Goal: Browse casually: Explore the website without a specific task or goal

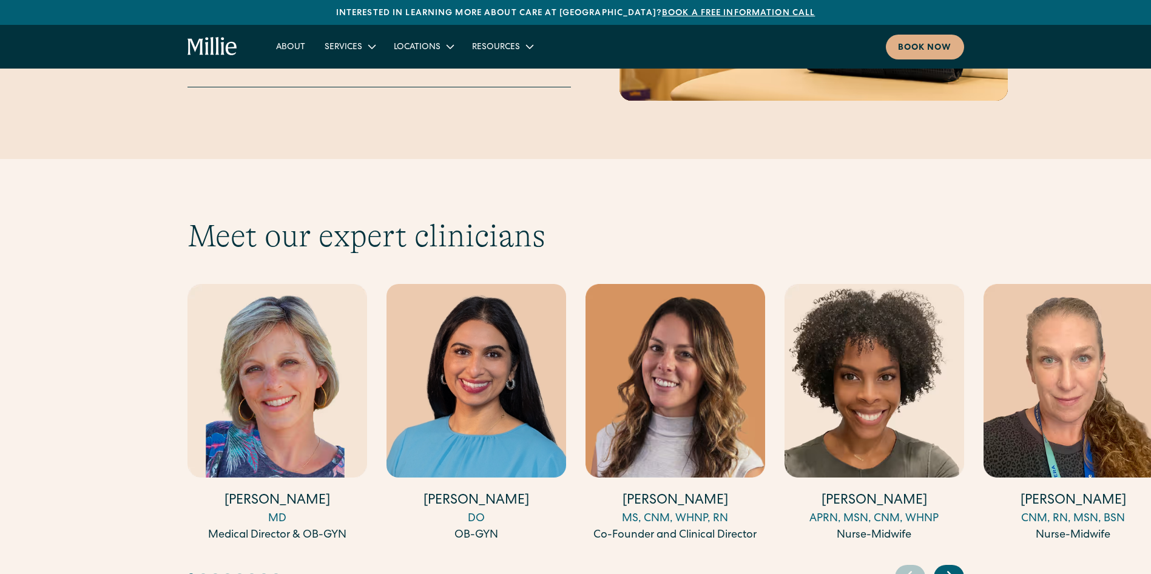
scroll to position [3216, 0]
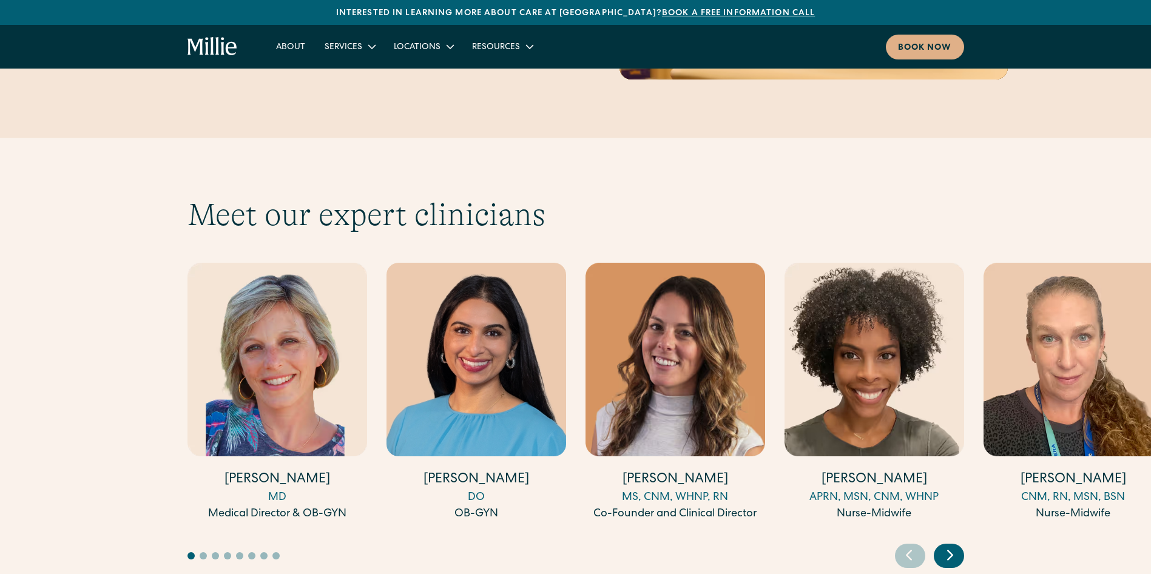
click at [956, 545] on icon "Next slide" at bounding box center [950, 554] width 18 height 19
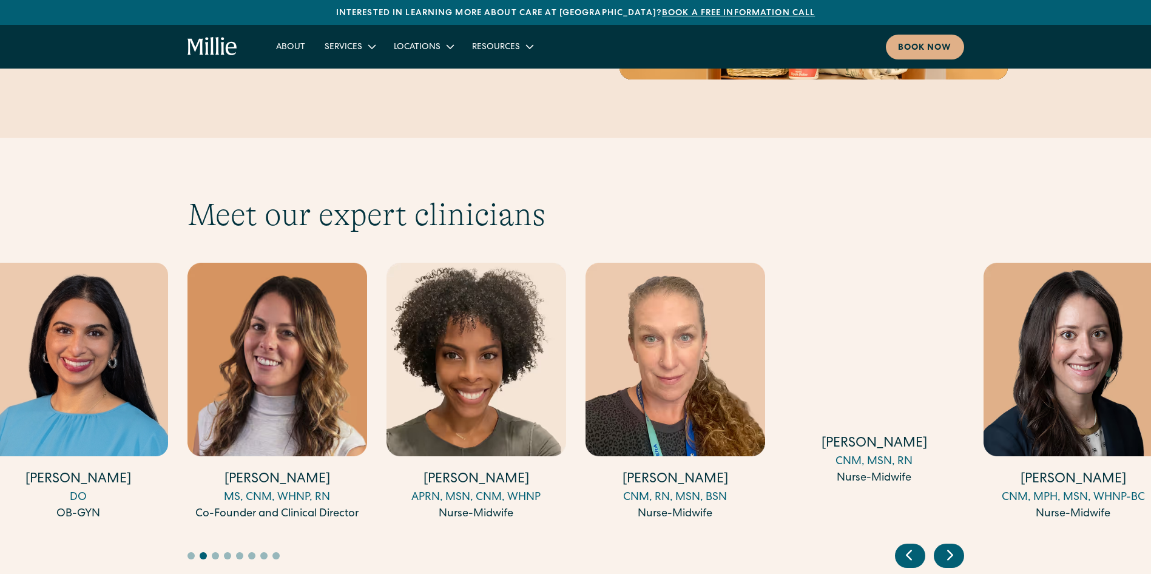
click at [956, 545] on icon "Next slide" at bounding box center [950, 554] width 18 height 19
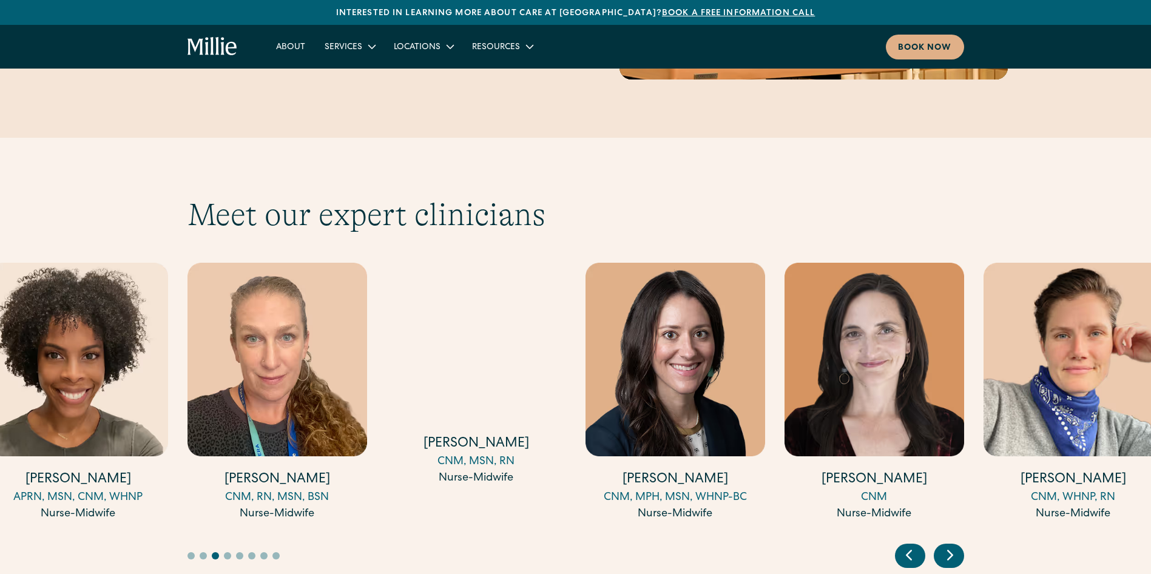
click at [956, 545] on icon "Next slide" at bounding box center [950, 554] width 18 height 19
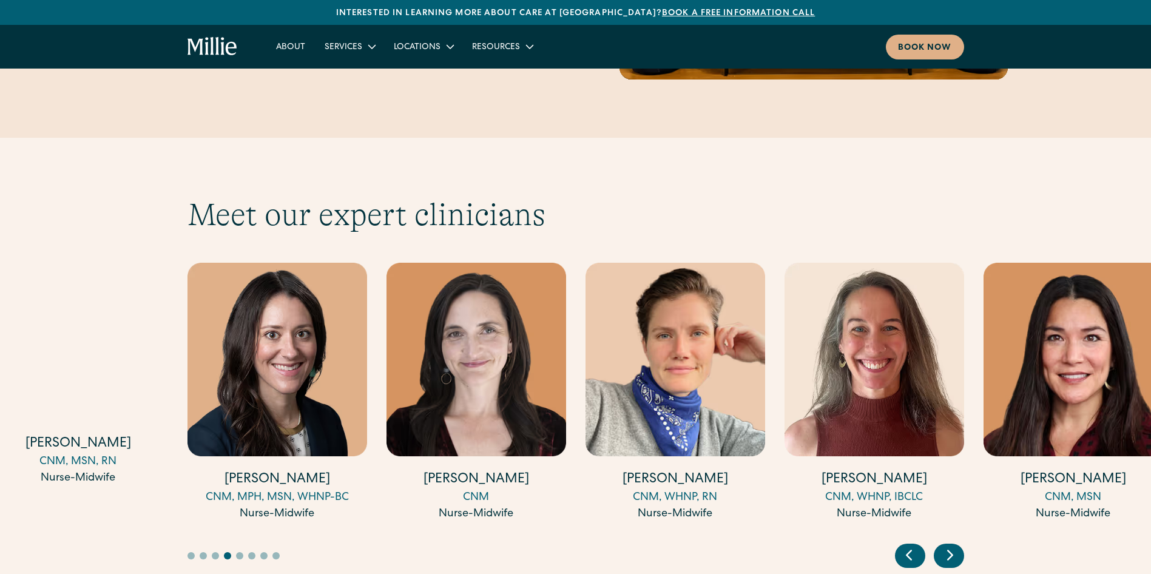
click at [956, 545] on icon "Next slide" at bounding box center [950, 554] width 18 height 19
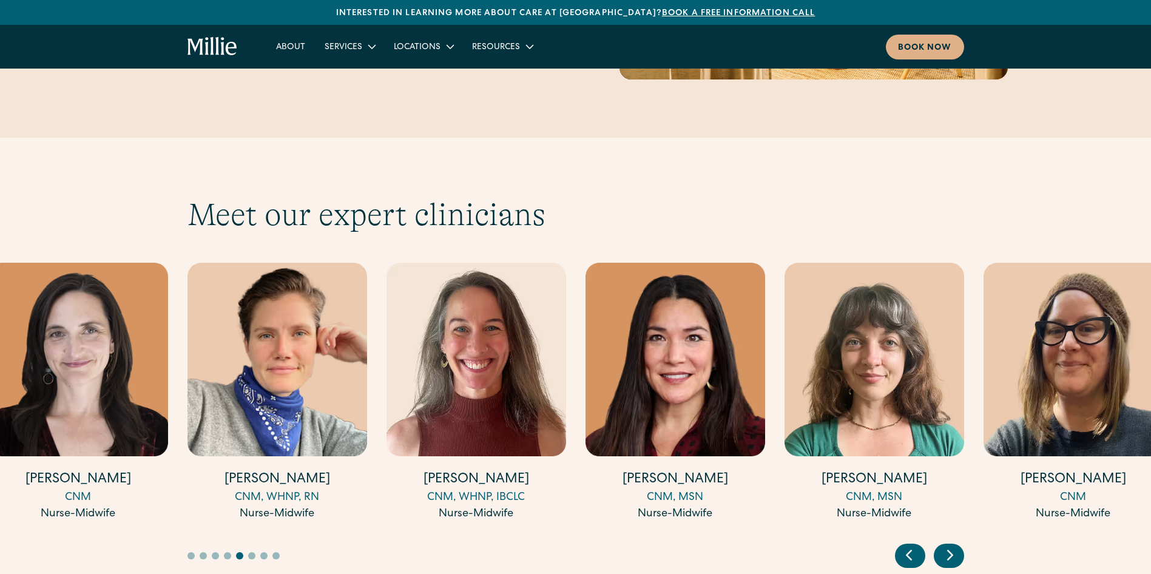
click at [950, 545] on icon "Next slide" at bounding box center [950, 554] width 18 height 19
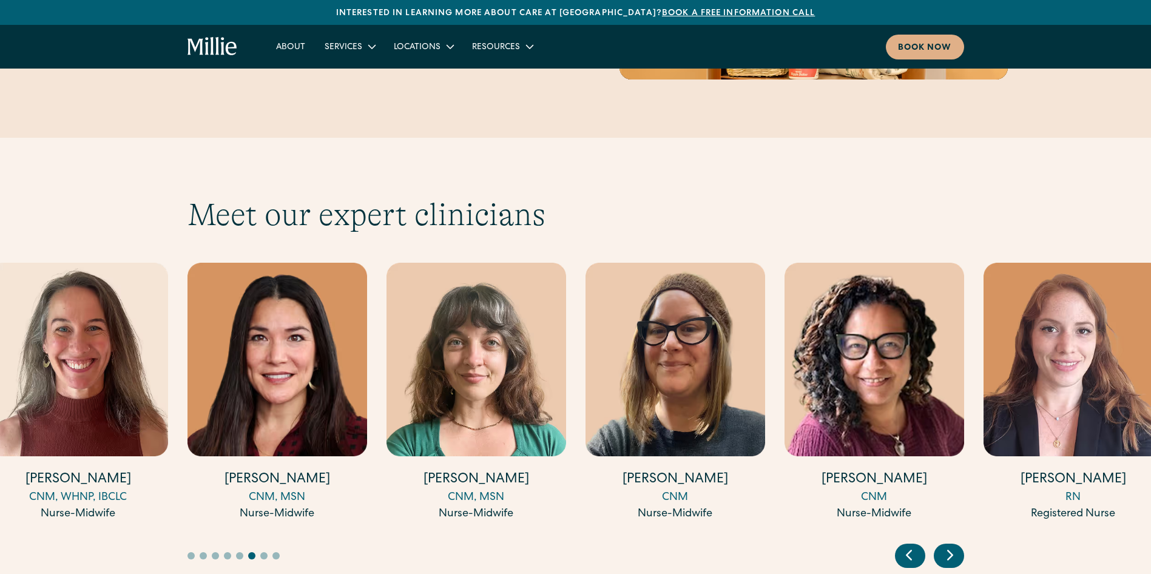
click at [950, 545] on icon "Next slide" at bounding box center [950, 554] width 18 height 19
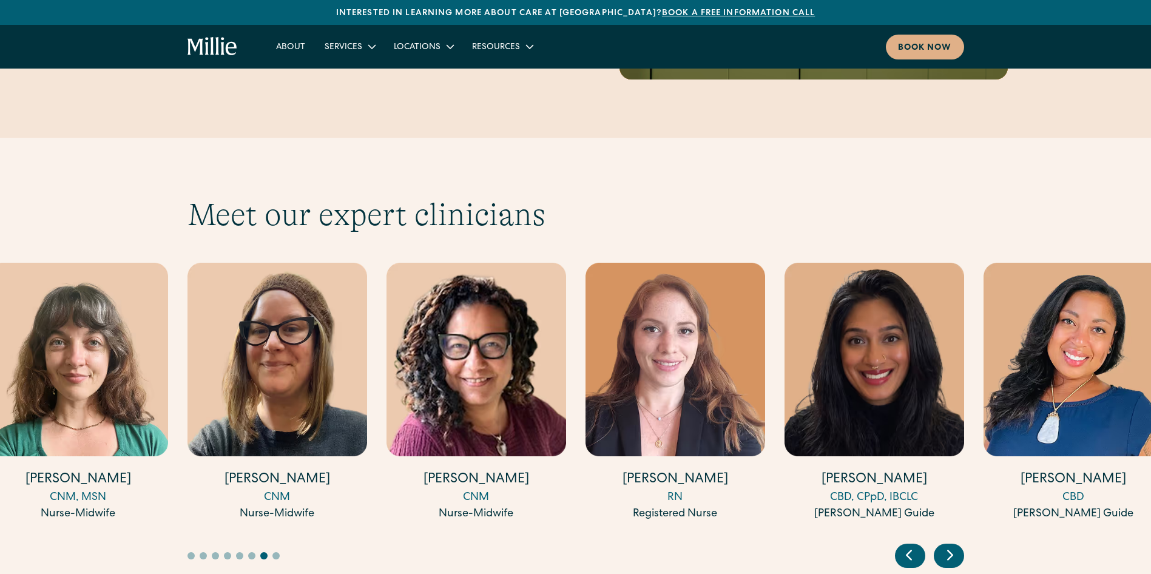
click at [950, 545] on icon "Next slide" at bounding box center [950, 554] width 18 height 19
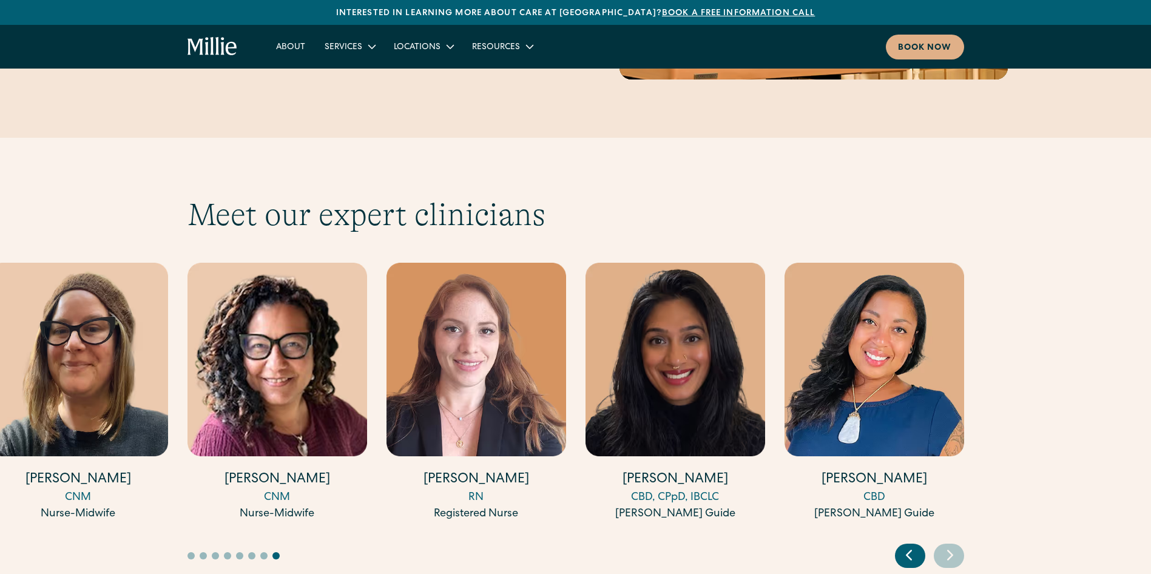
click at [909, 551] on icon "Previous slide" at bounding box center [908, 555] width 5 height 9
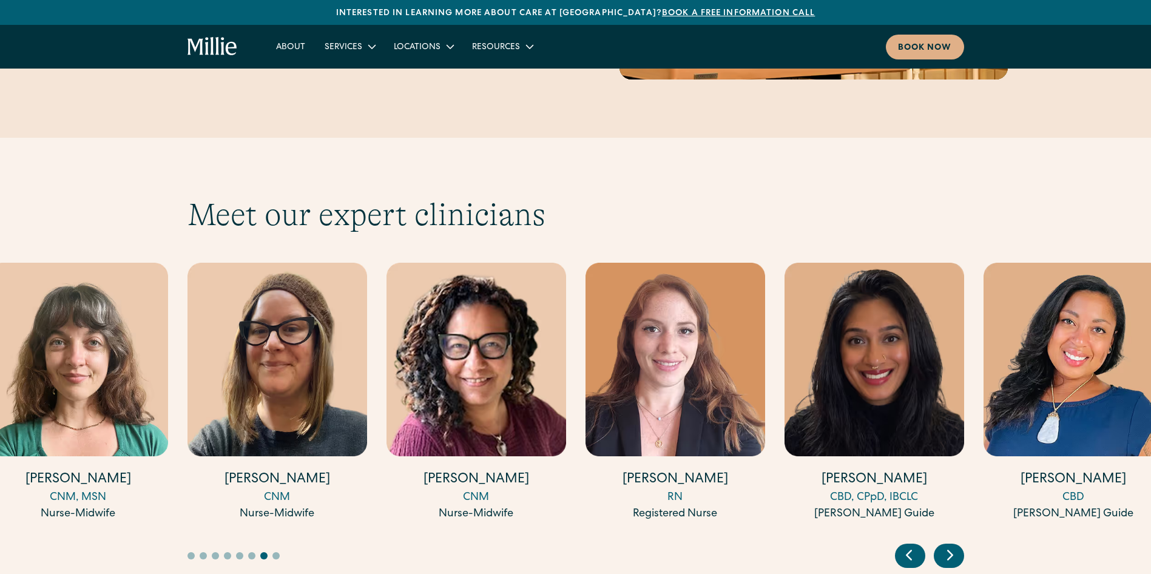
click at [909, 551] on icon "Previous slide" at bounding box center [908, 555] width 5 height 9
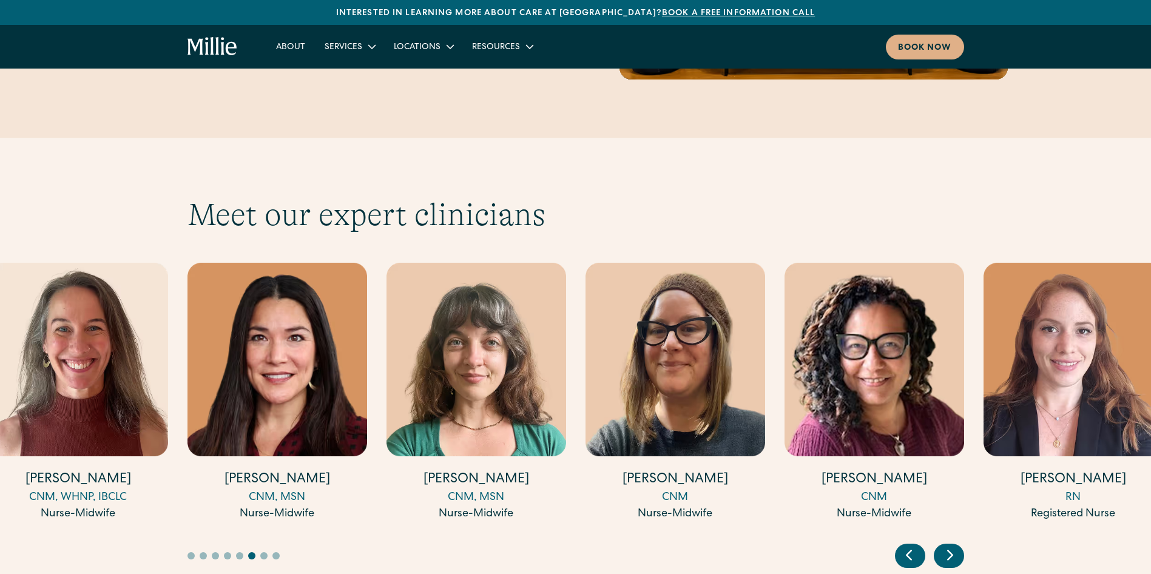
click at [909, 551] on icon "Previous slide" at bounding box center [908, 555] width 5 height 9
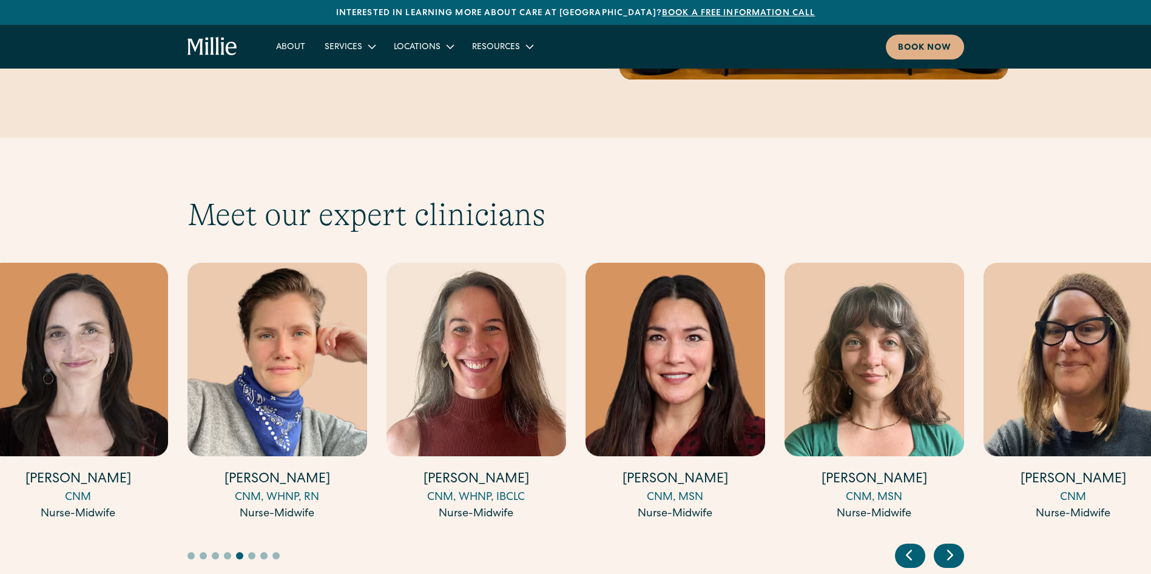
click at [909, 551] on icon "Previous slide" at bounding box center [908, 555] width 5 height 9
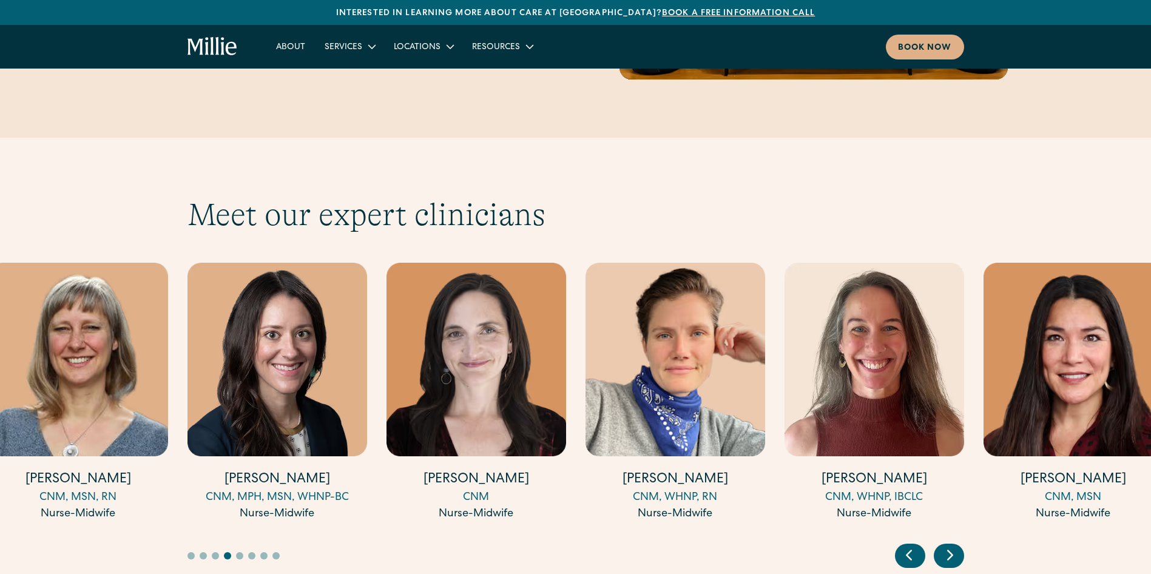
click at [909, 551] on icon "Previous slide" at bounding box center [908, 555] width 5 height 9
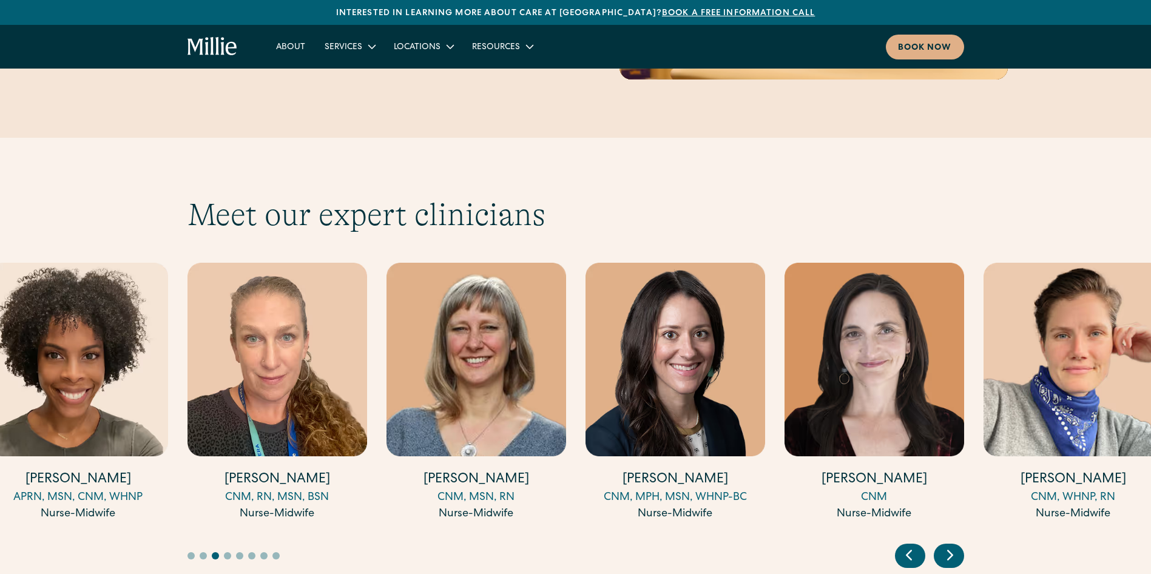
click at [909, 551] on icon "Previous slide" at bounding box center [908, 555] width 5 height 9
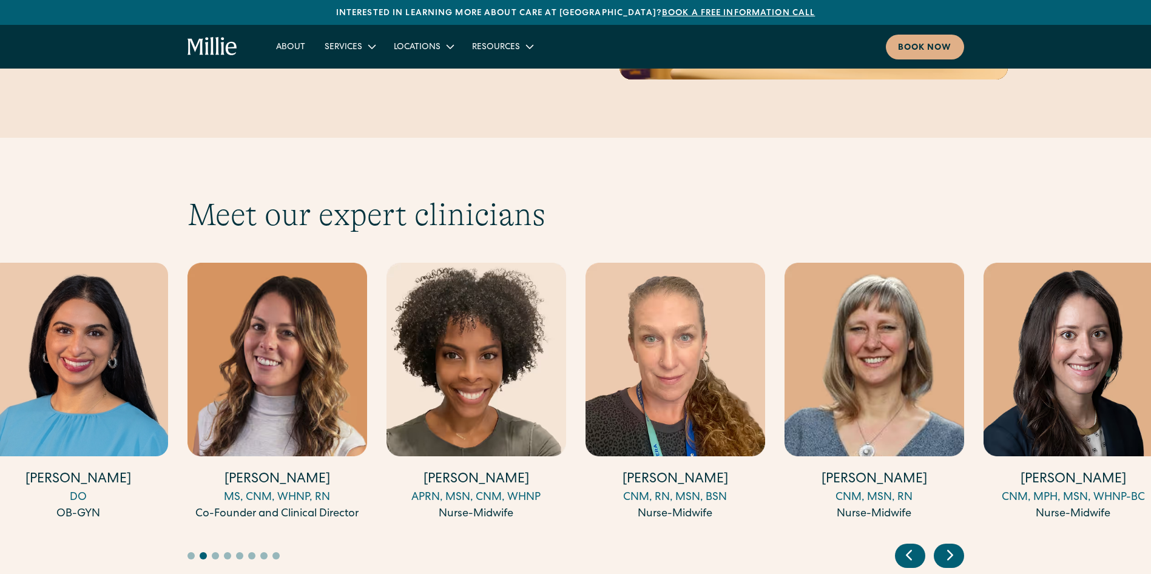
click at [909, 551] on icon "Previous slide" at bounding box center [908, 555] width 5 height 9
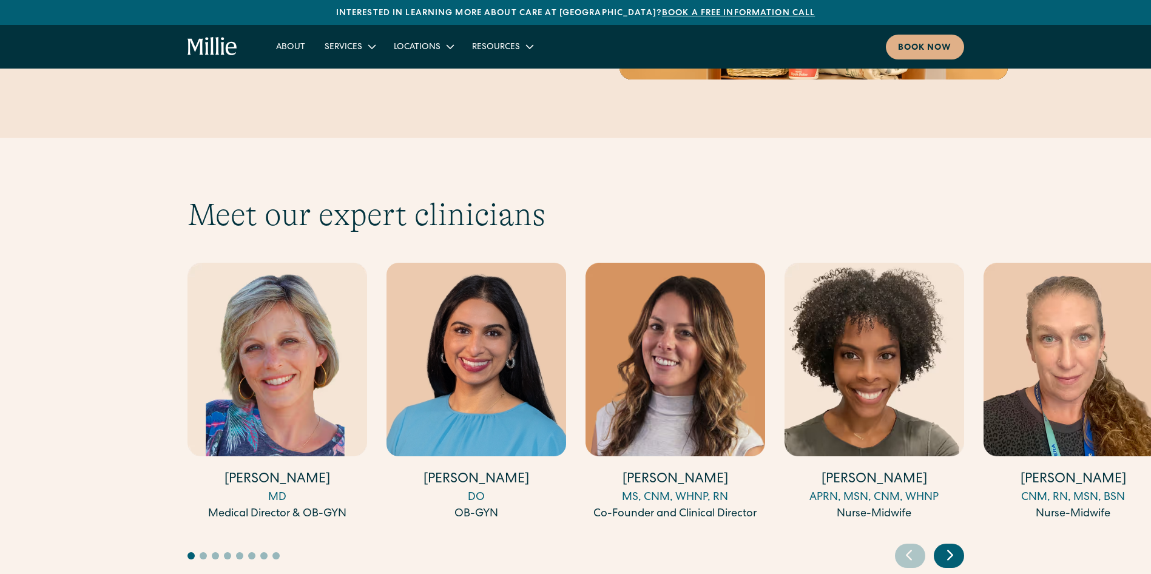
click at [951, 551] on icon "Next slide" at bounding box center [950, 555] width 5 height 9
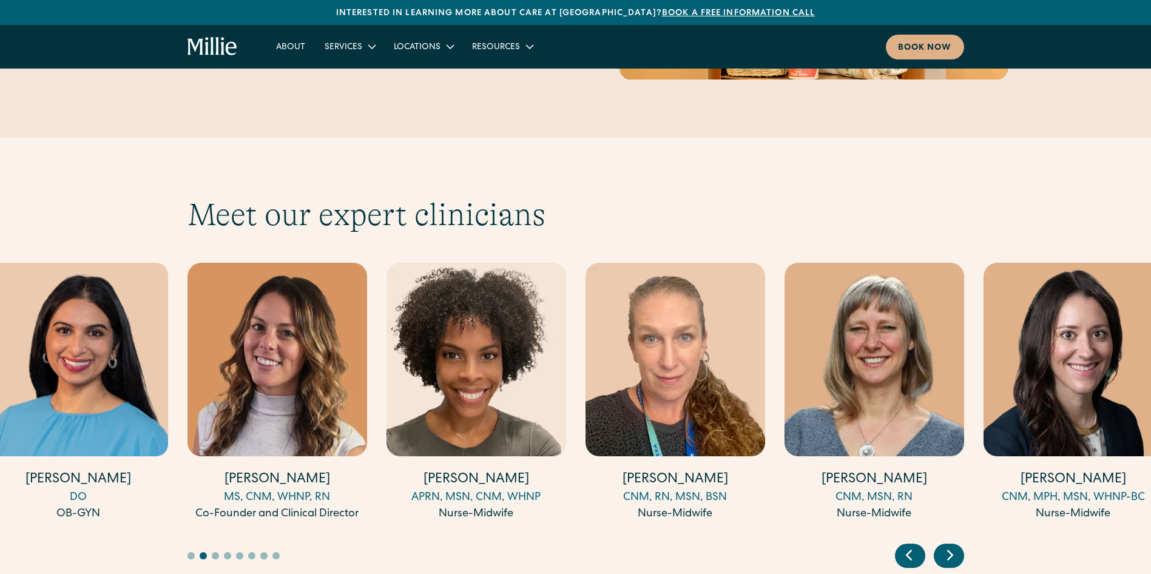
click at [951, 551] on icon "Next slide" at bounding box center [950, 555] width 5 height 9
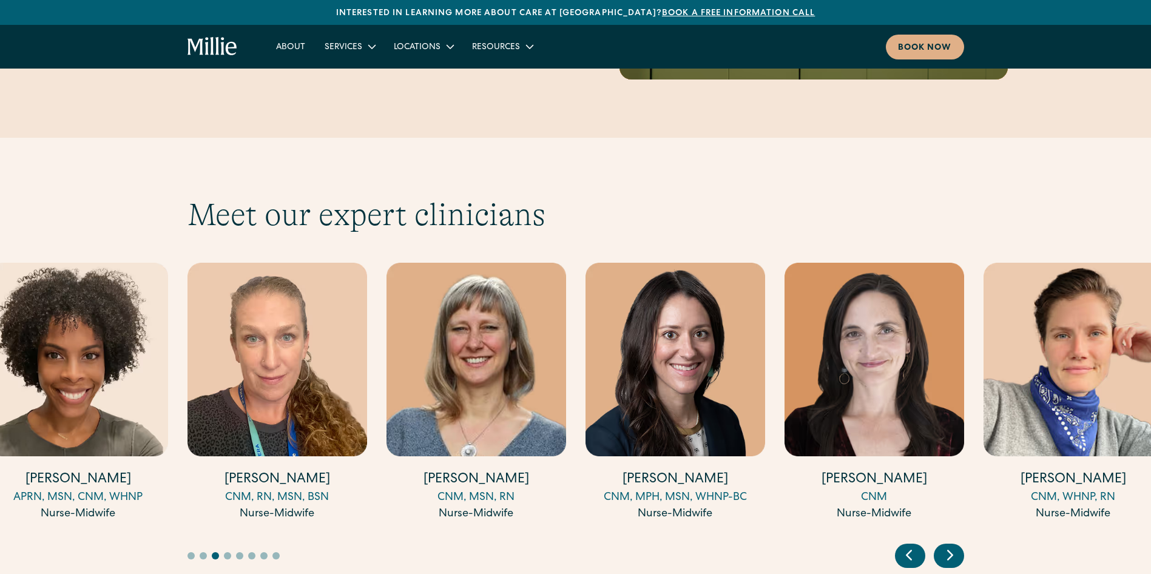
click at [951, 551] on icon "Next slide" at bounding box center [950, 555] width 5 height 9
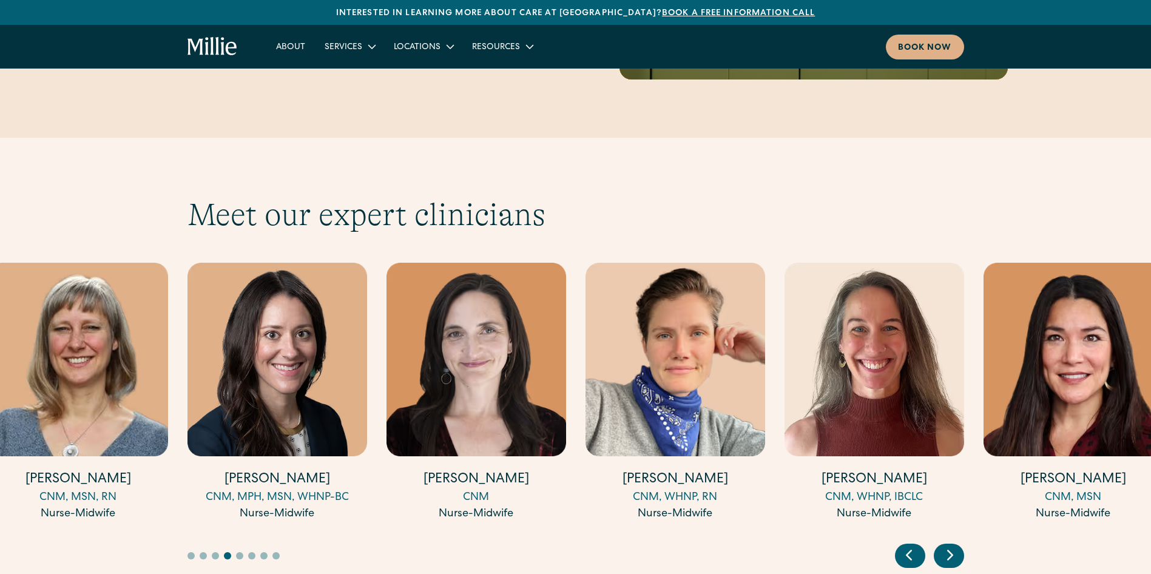
click at [951, 551] on icon "Next slide" at bounding box center [950, 555] width 5 height 9
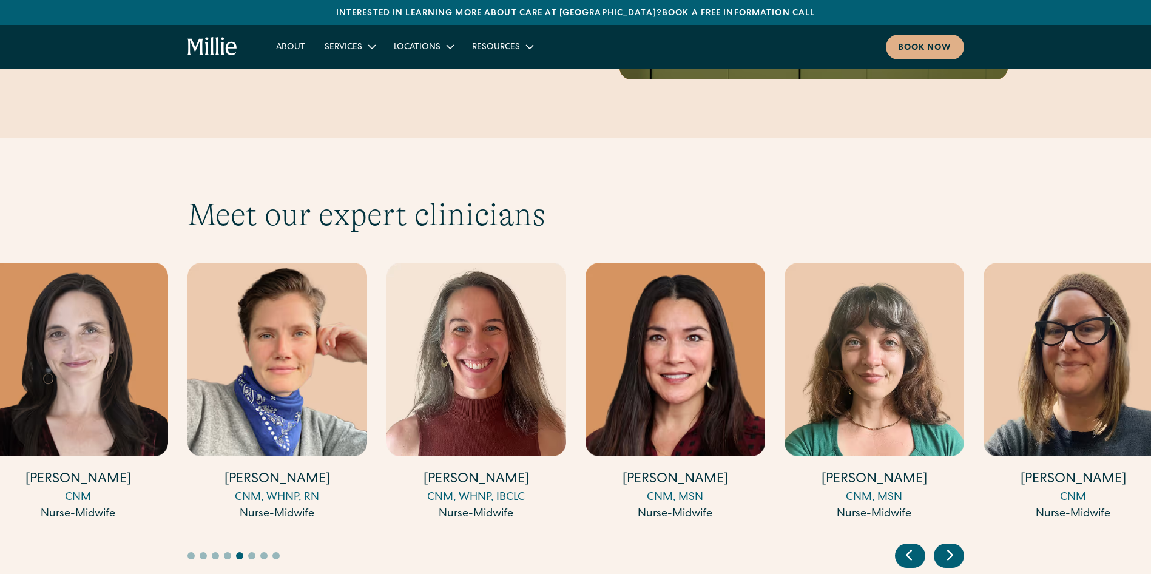
click at [951, 551] on icon "Next slide" at bounding box center [950, 555] width 5 height 9
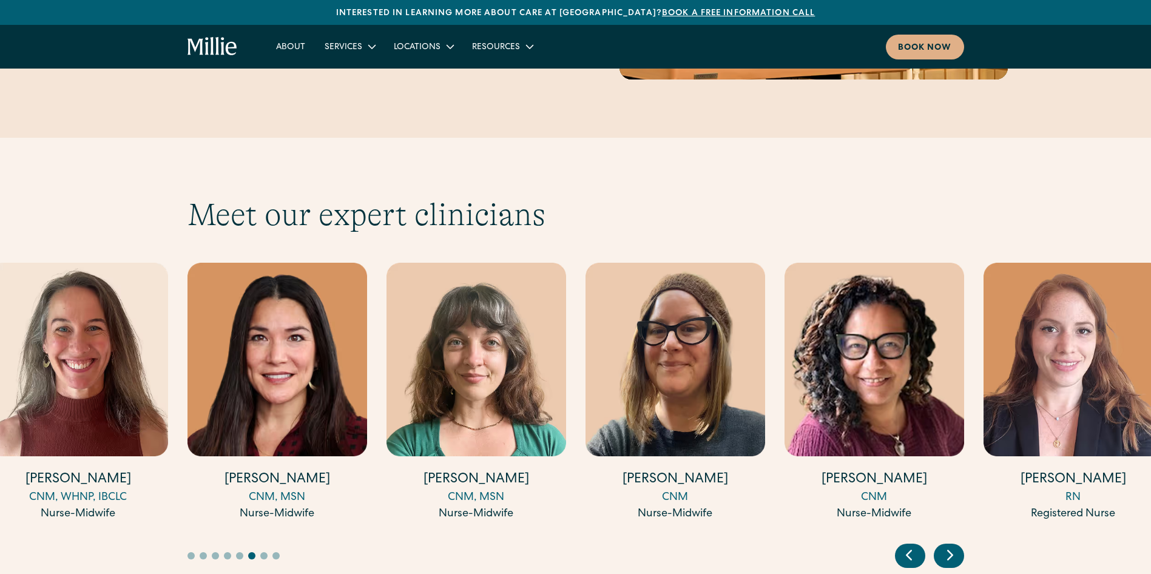
click at [951, 551] on icon "Next slide" at bounding box center [950, 555] width 5 height 9
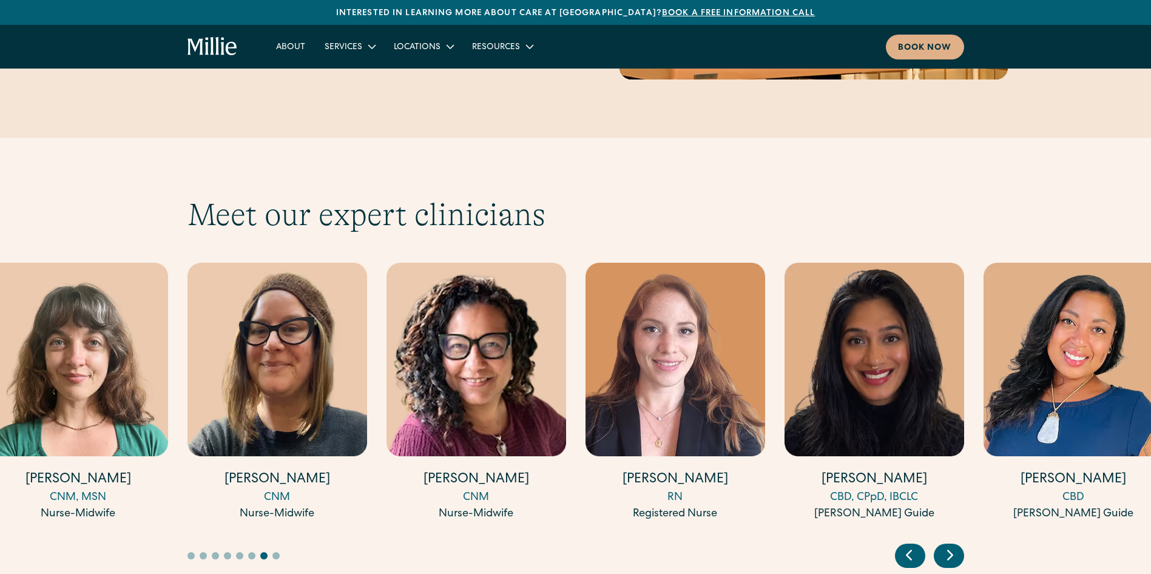
click at [951, 551] on icon "Next slide" at bounding box center [950, 555] width 5 height 9
